Goal: Transaction & Acquisition: Purchase product/service

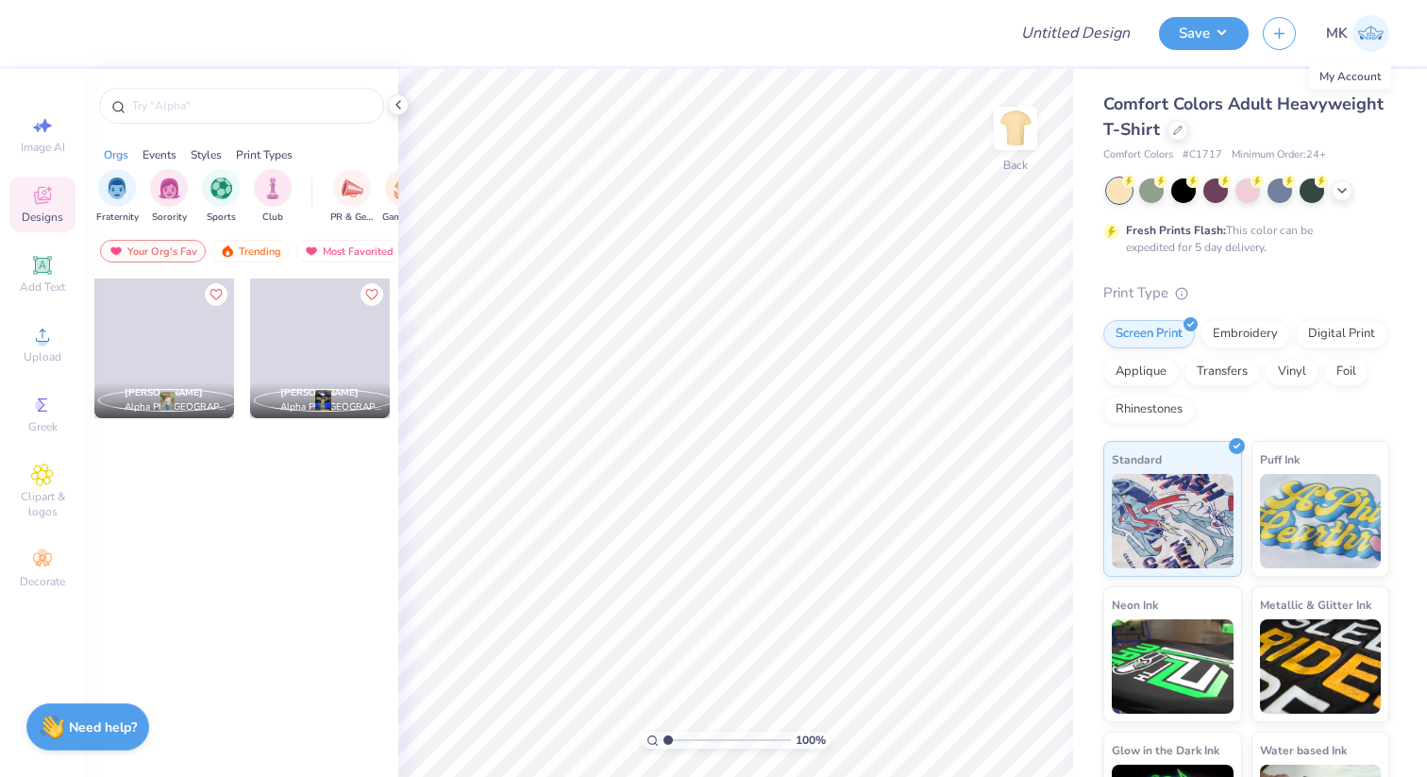
click at [1377, 33] on img at bounding box center [1371, 33] width 37 height 37
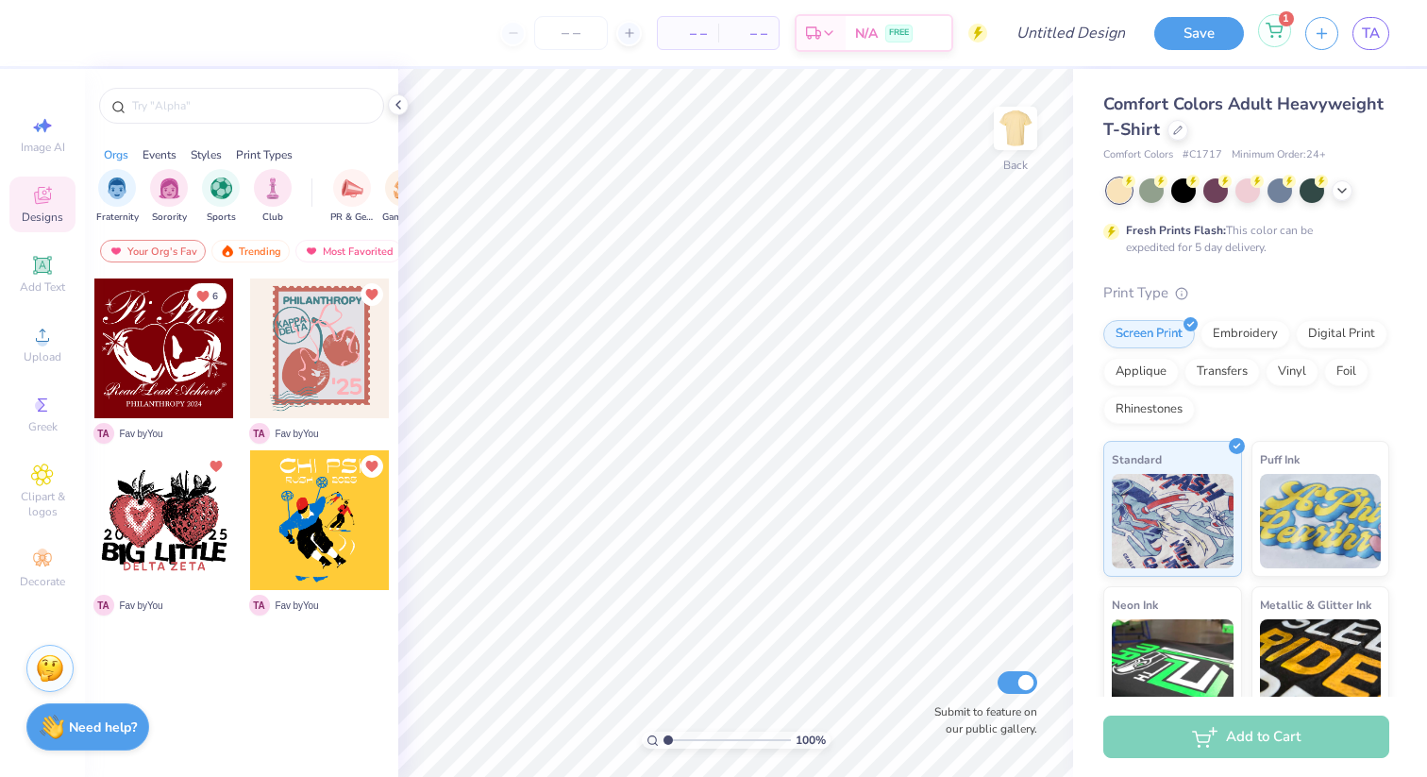
click at [1276, 32] on icon at bounding box center [1275, 28] width 16 height 9
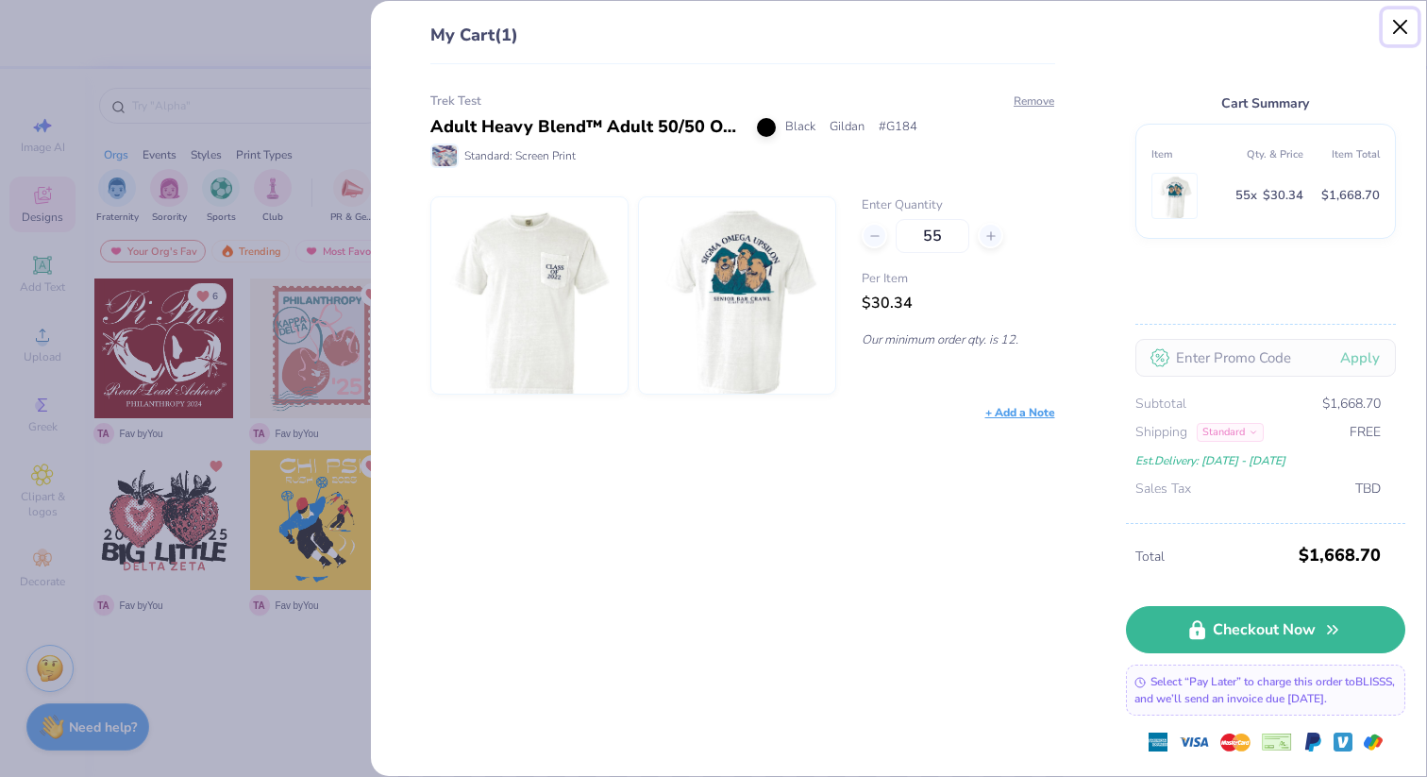
click at [1407, 21] on button "Close" at bounding box center [1401, 27] width 36 height 36
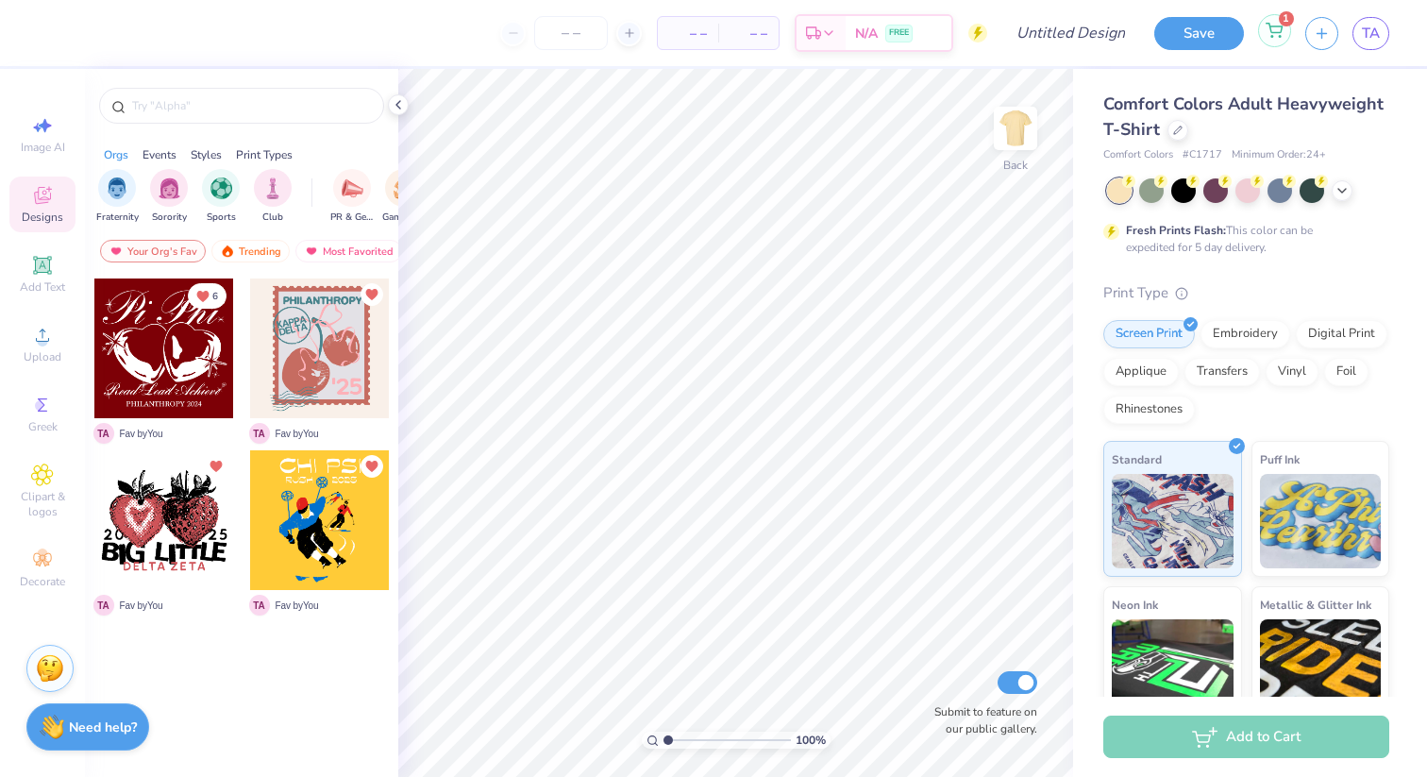
click at [1273, 23] on icon at bounding box center [1274, 30] width 17 height 15
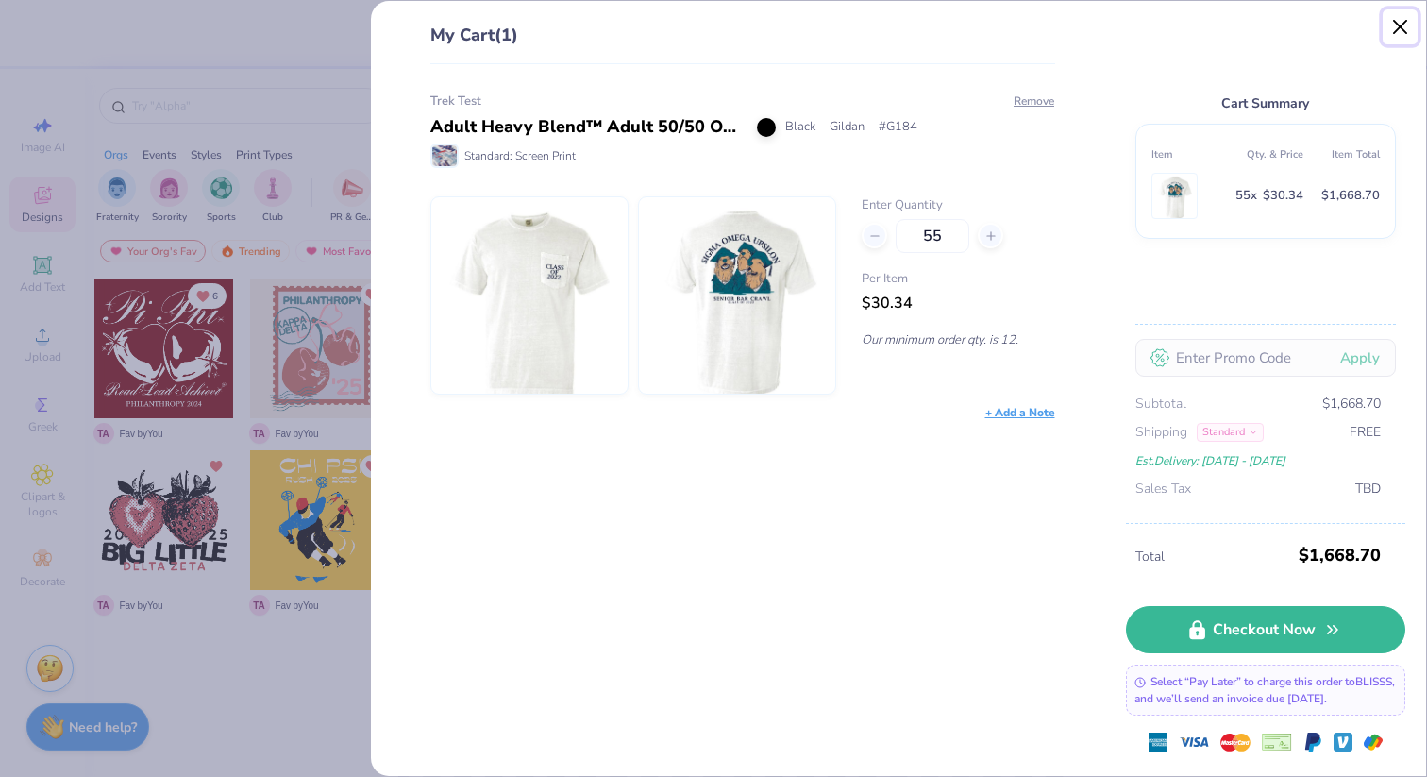
click at [1403, 25] on button "Close" at bounding box center [1401, 27] width 36 height 36
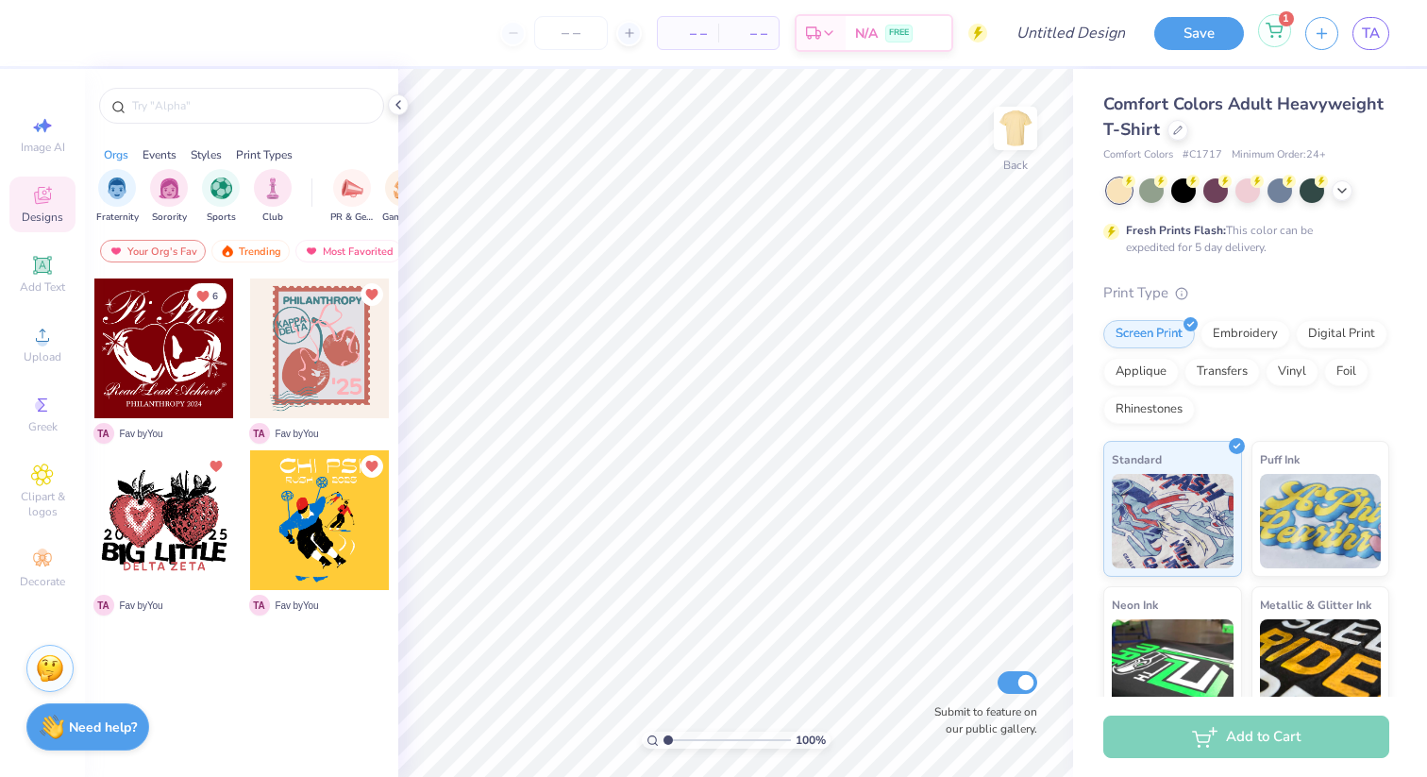
click at [1265, 37] on div "1" at bounding box center [1274, 30] width 33 height 33
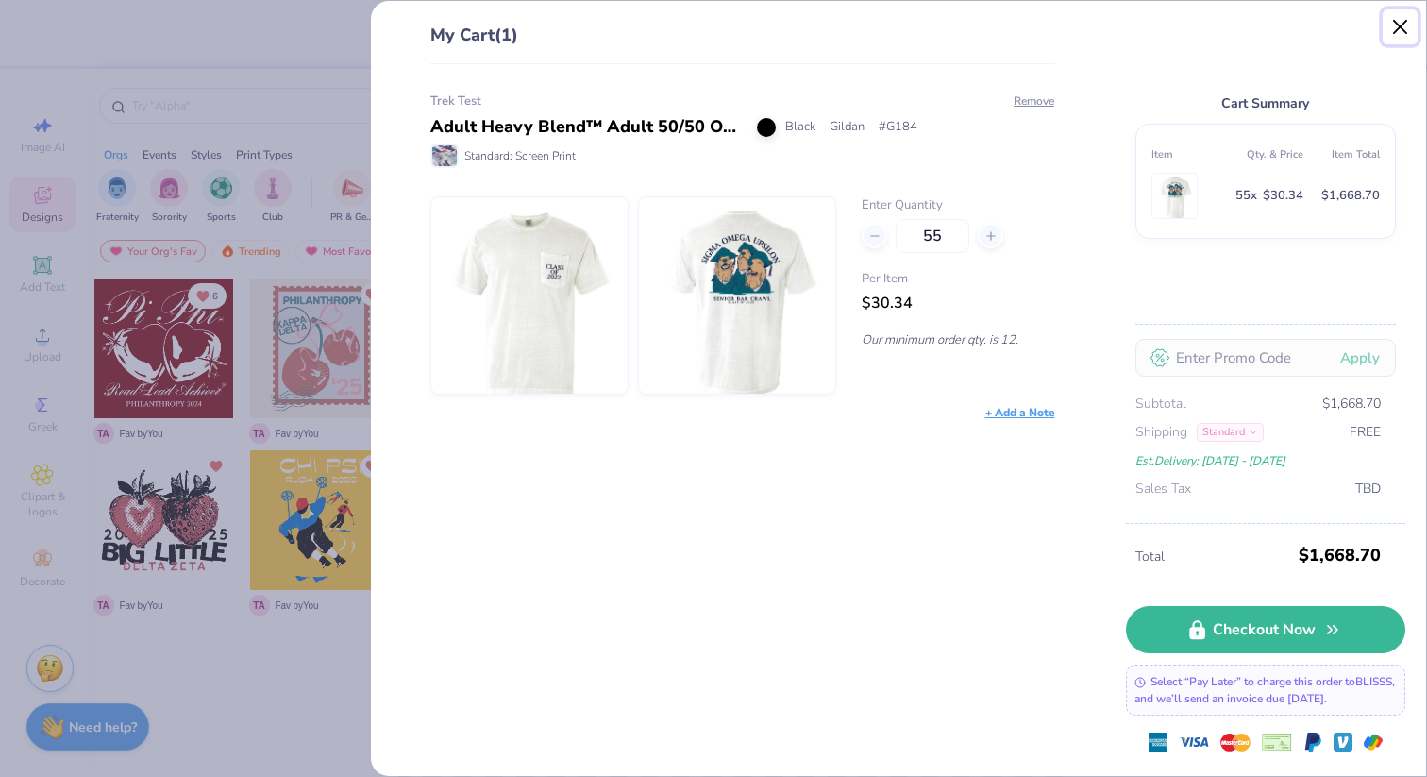
click at [1402, 28] on button "Close" at bounding box center [1401, 27] width 36 height 36
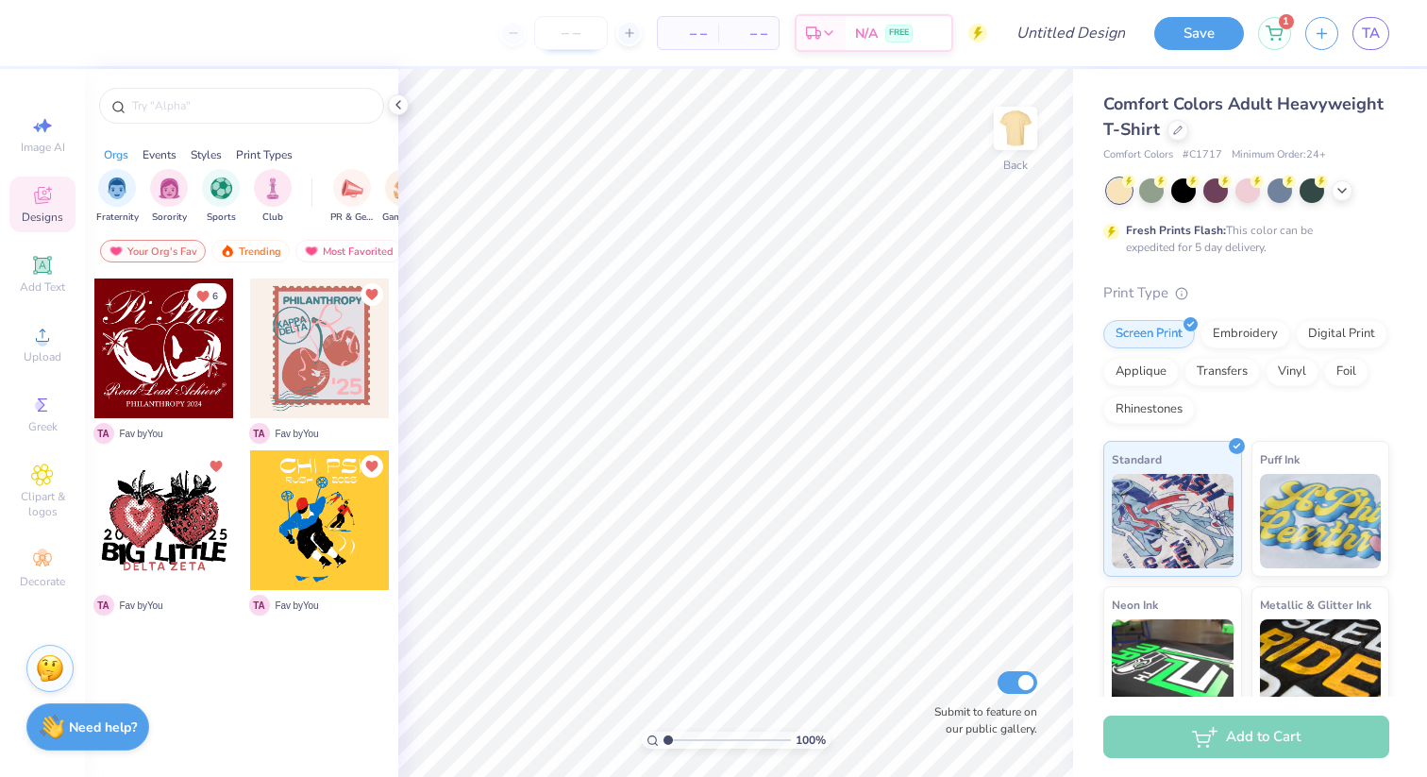
click at [575, 45] on input "number" at bounding box center [571, 33] width 74 height 34
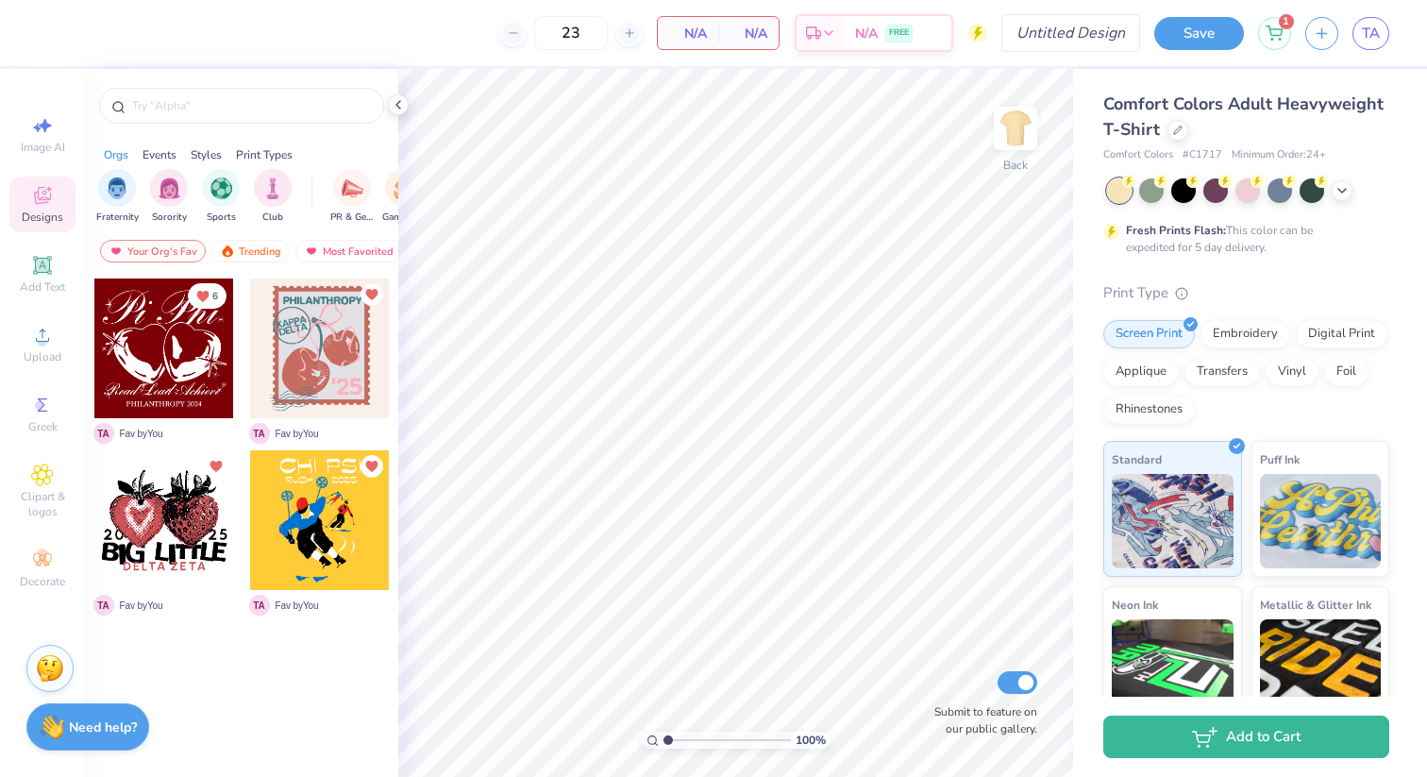
type input "23"
click at [1081, 47] on input "Design Title" at bounding box center [1094, 33] width 93 height 38
type input "sdd"
click at [648, 31] on input "23" at bounding box center [618, 33] width 74 height 34
click at [1176, 130] on icon at bounding box center [1178, 128] width 9 height 9
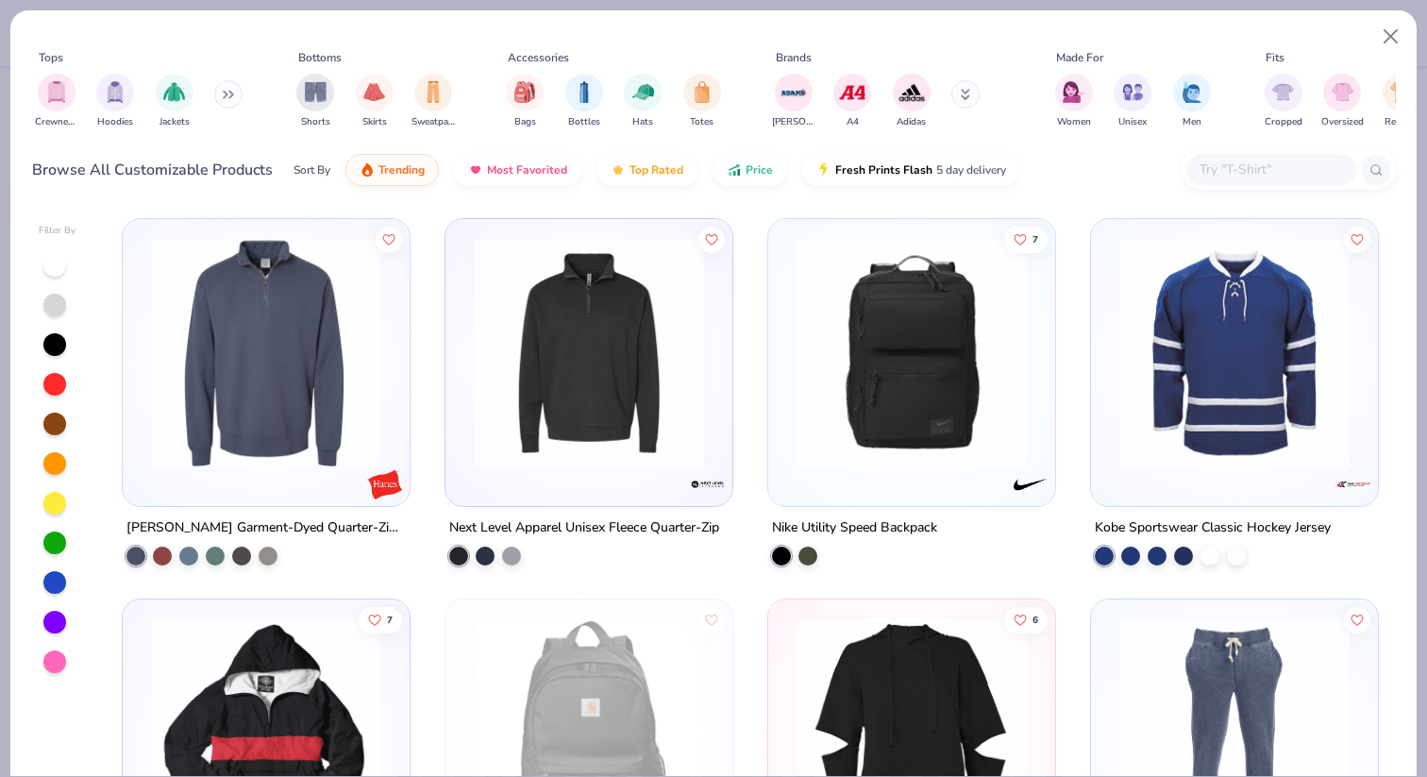
click at [341, 365] on img at bounding box center [266, 353] width 249 height 230
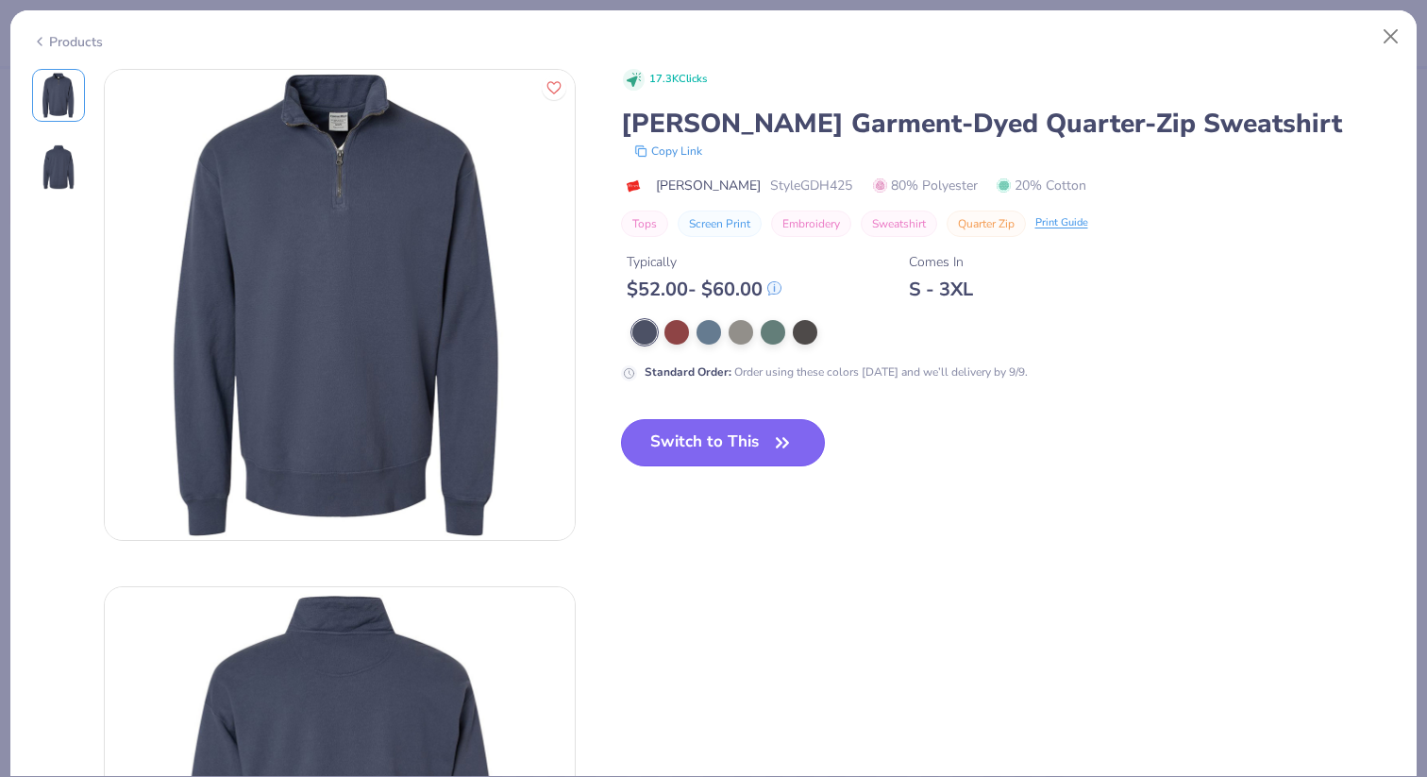
click at [665, 434] on button "Switch to This" at bounding box center [723, 442] width 205 height 47
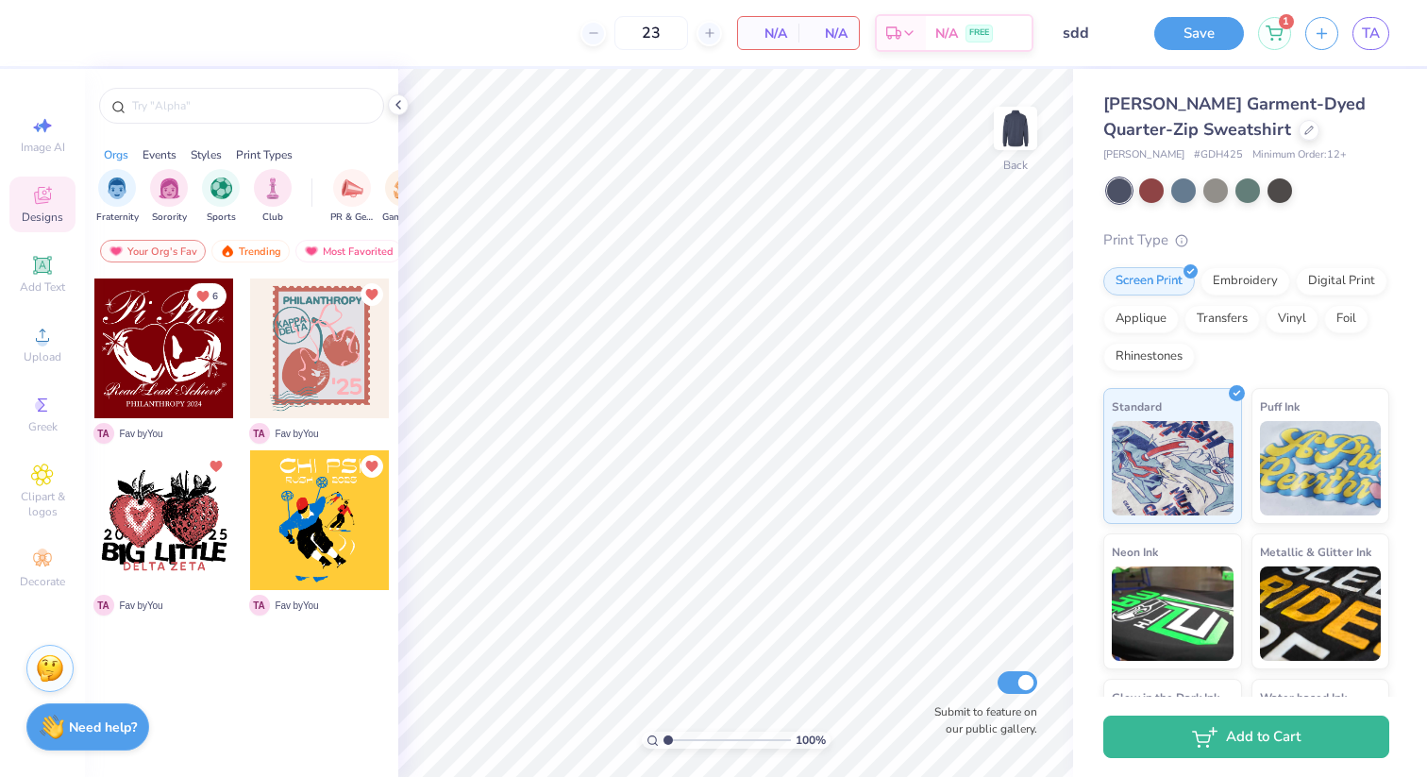
click at [311, 323] on div at bounding box center [320, 349] width 140 height 140
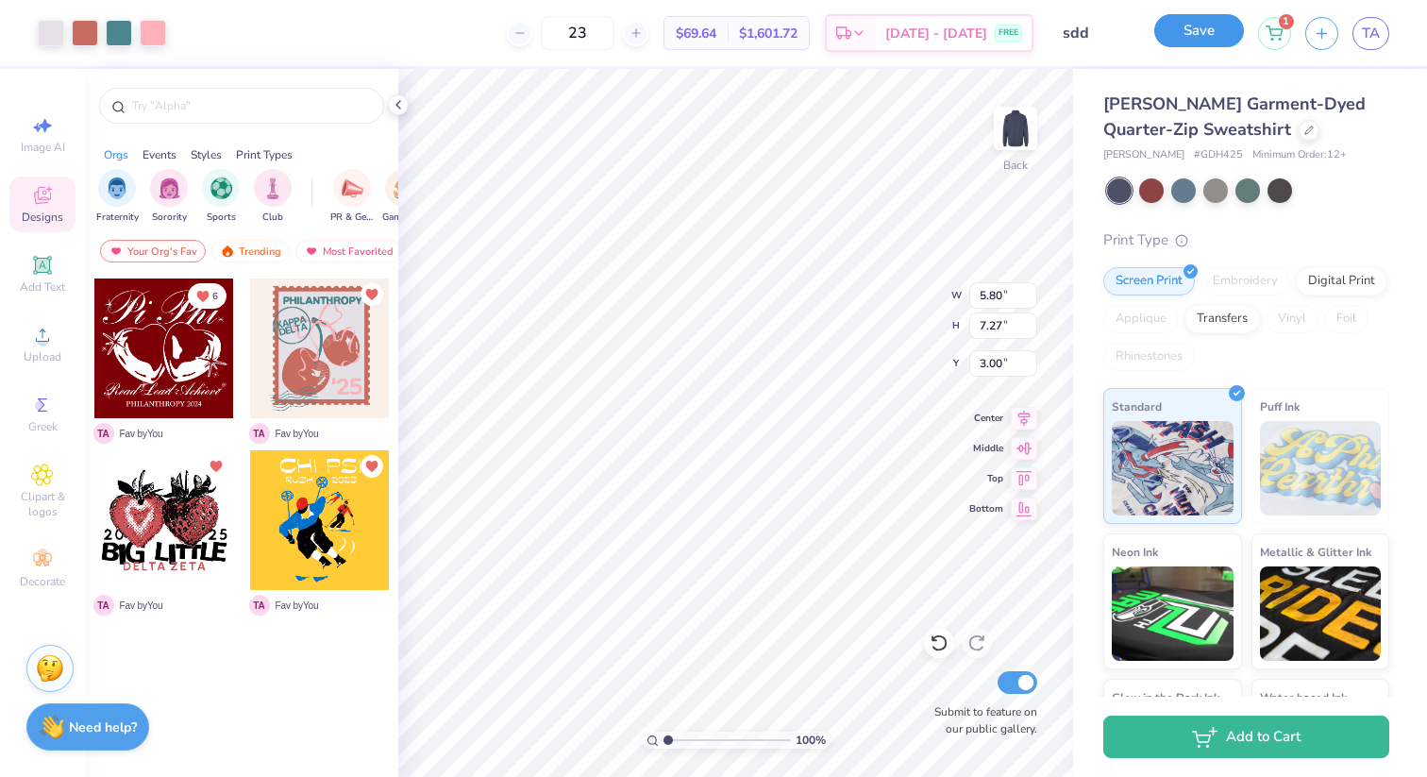
click at [1186, 31] on button "Save" at bounding box center [1200, 30] width 90 height 33
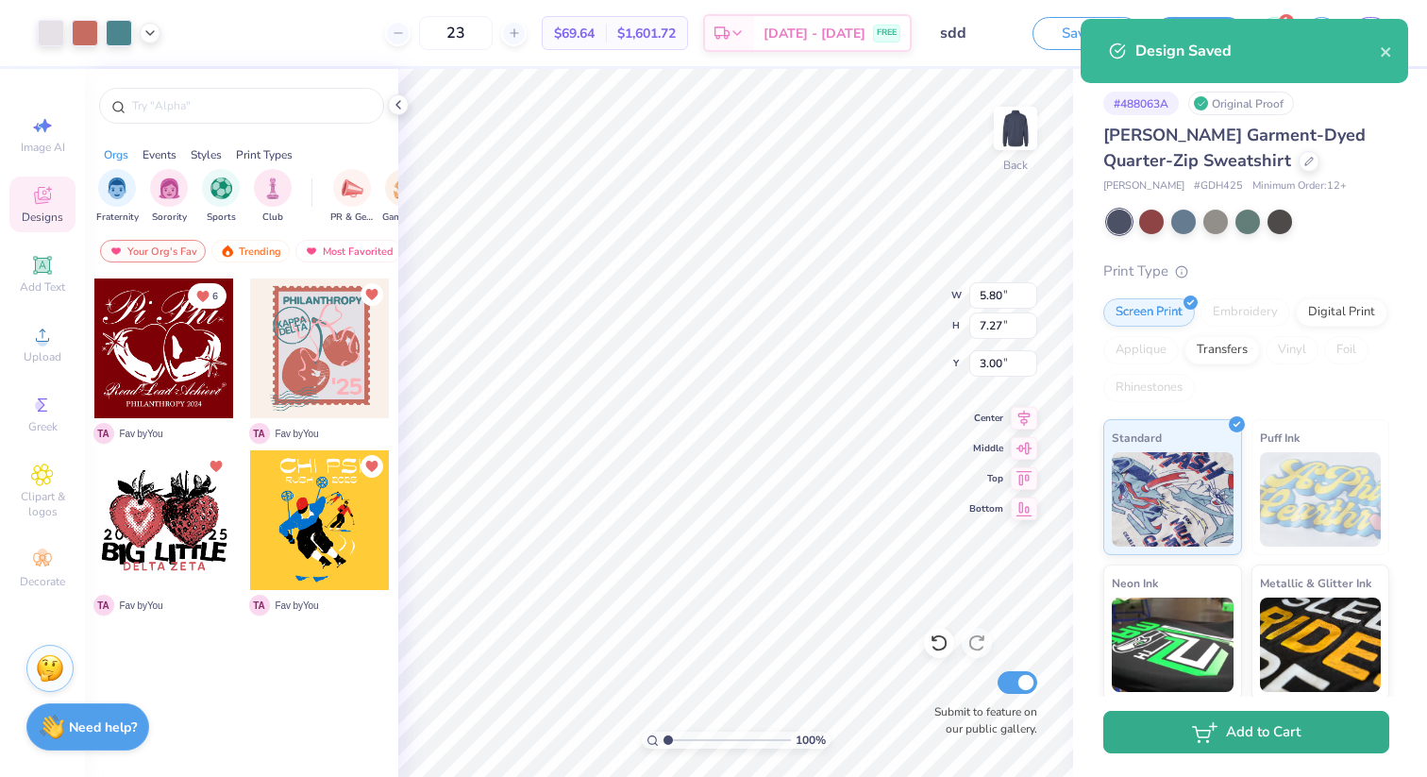
click at [1201, 731] on icon "button" at bounding box center [1204, 732] width 25 height 21
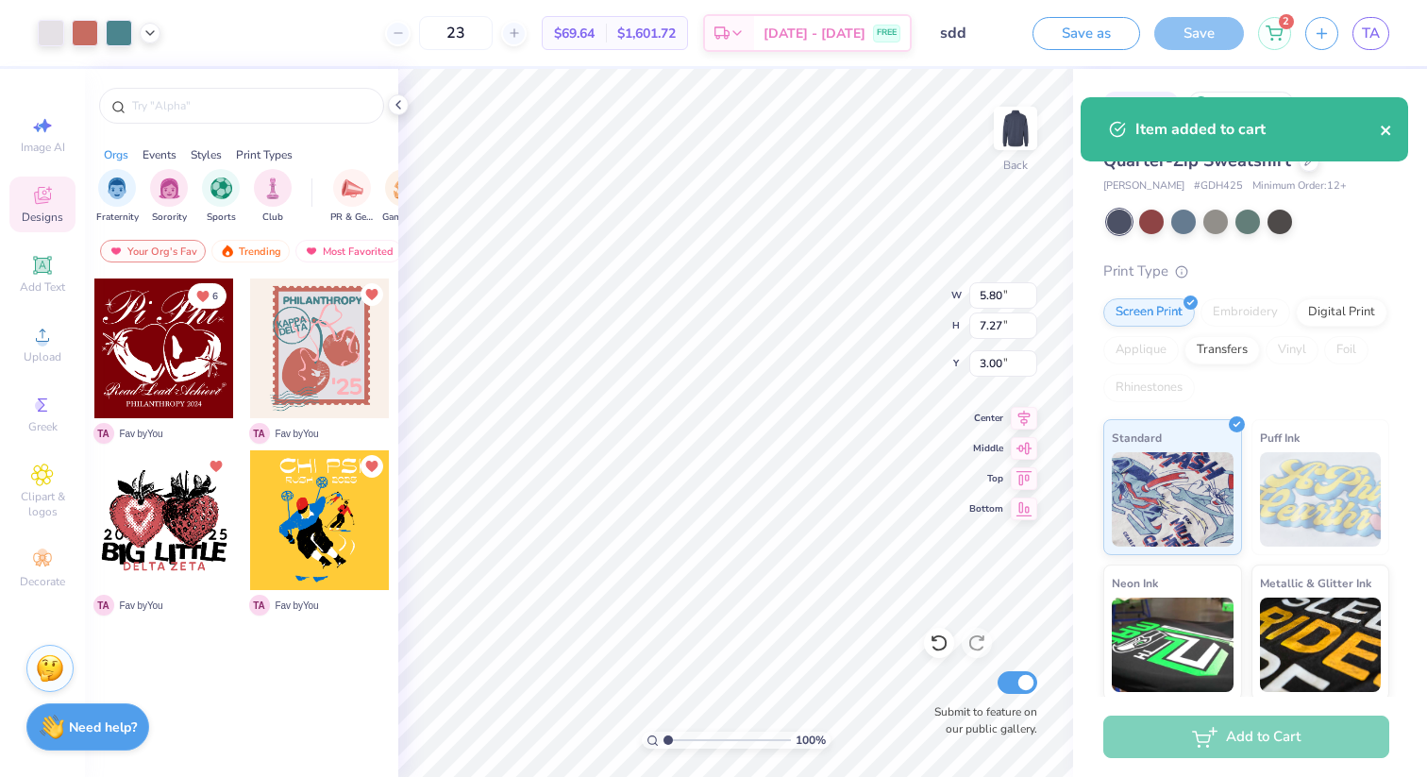
click at [1386, 125] on icon "close" at bounding box center [1386, 130] width 13 height 15
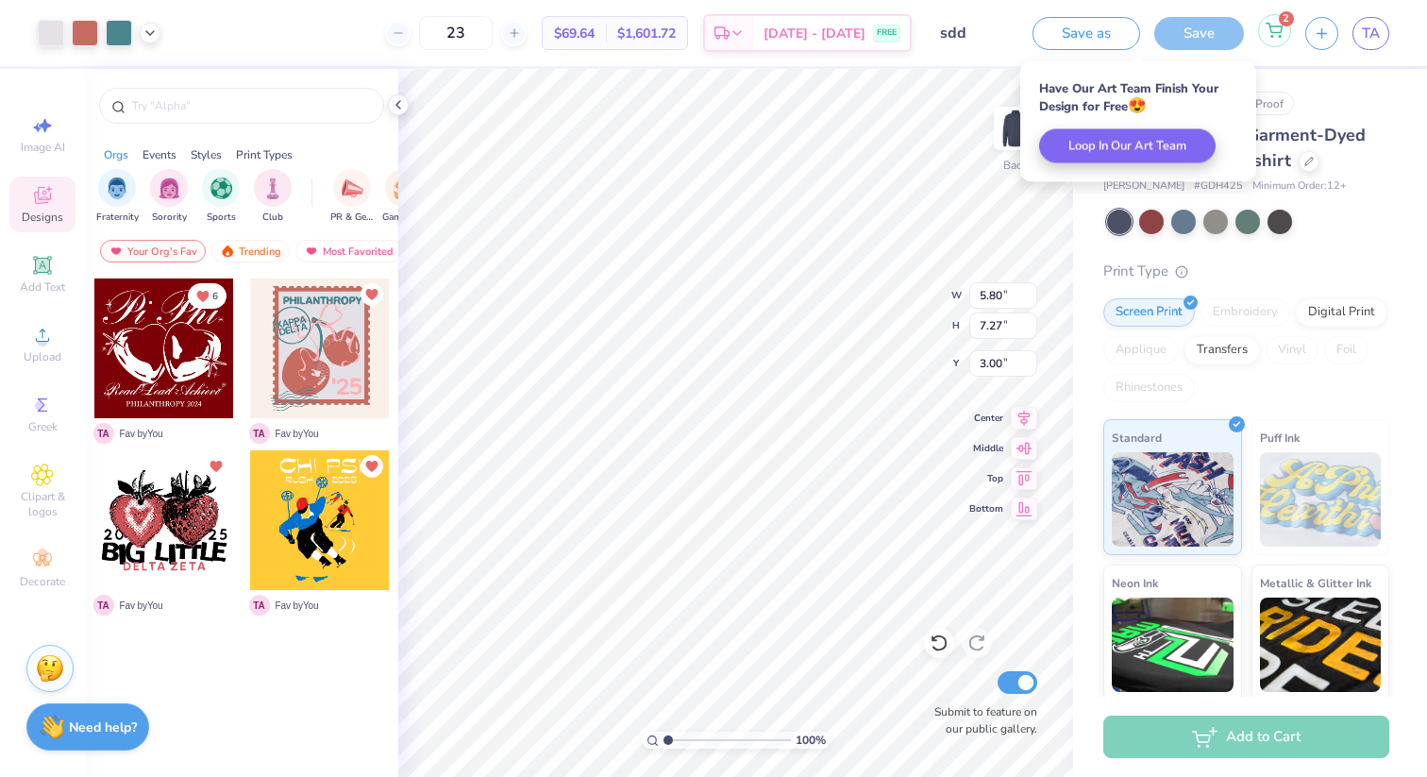
click at [1279, 38] on div "2" at bounding box center [1274, 30] width 33 height 33
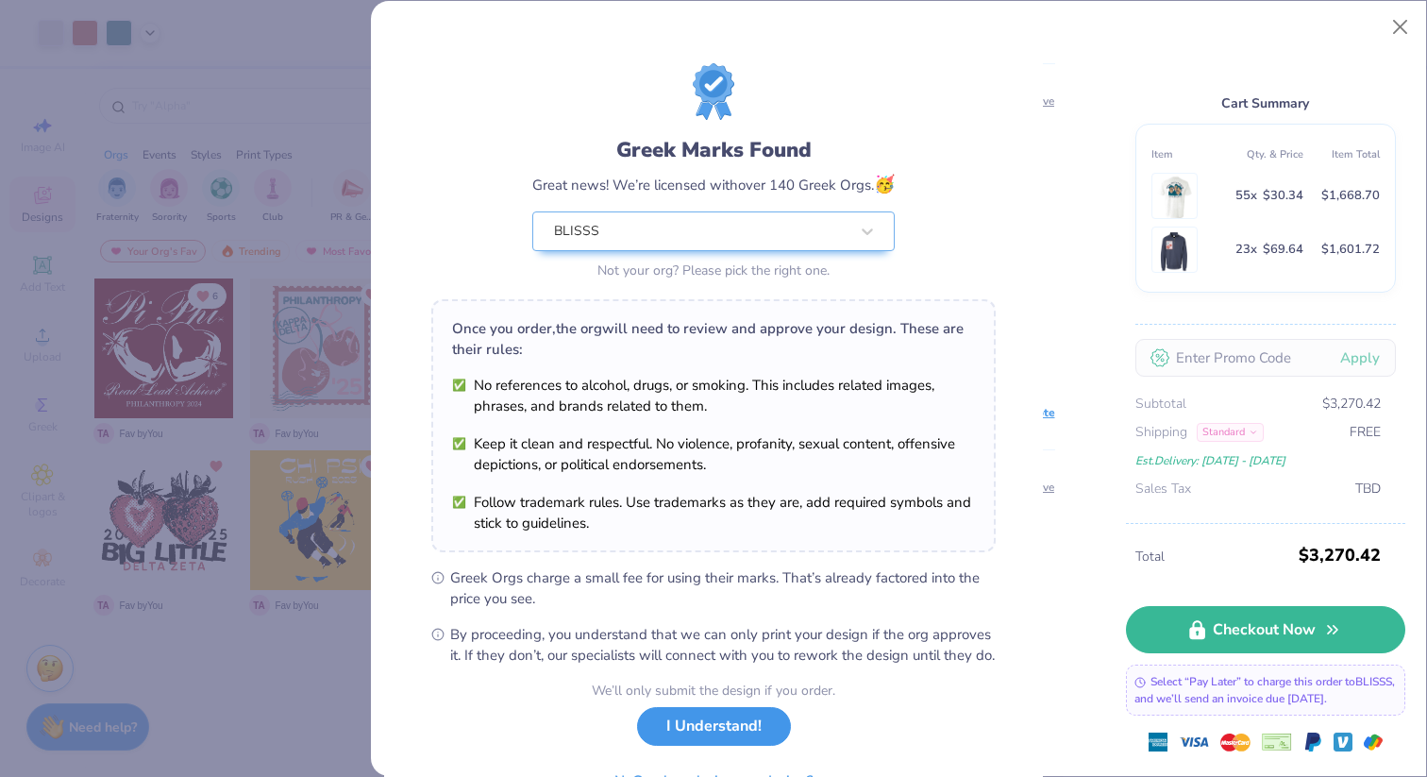
click at [679, 746] on button "I Understand!" at bounding box center [714, 726] width 154 height 39
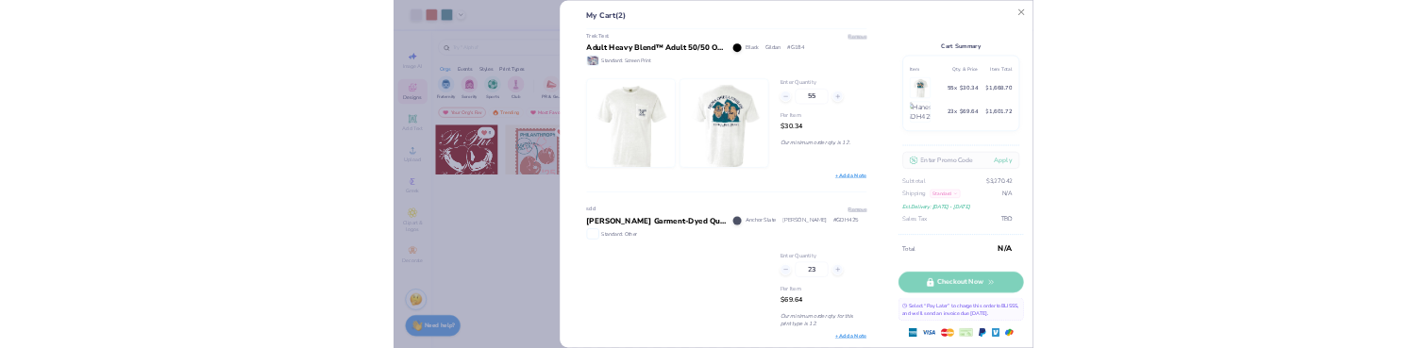
scroll to position [50, 0]
